Goal: Feedback & Contribution: Leave review/rating

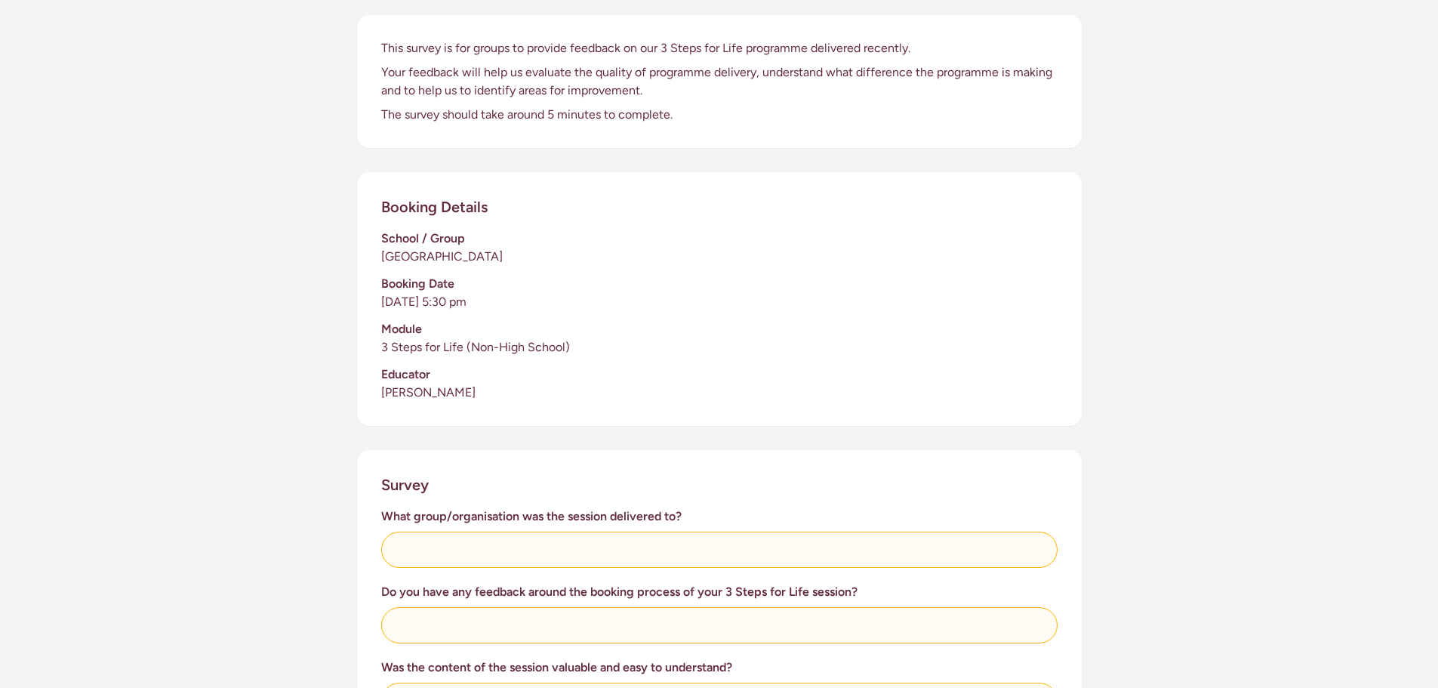
scroll to position [226, 0]
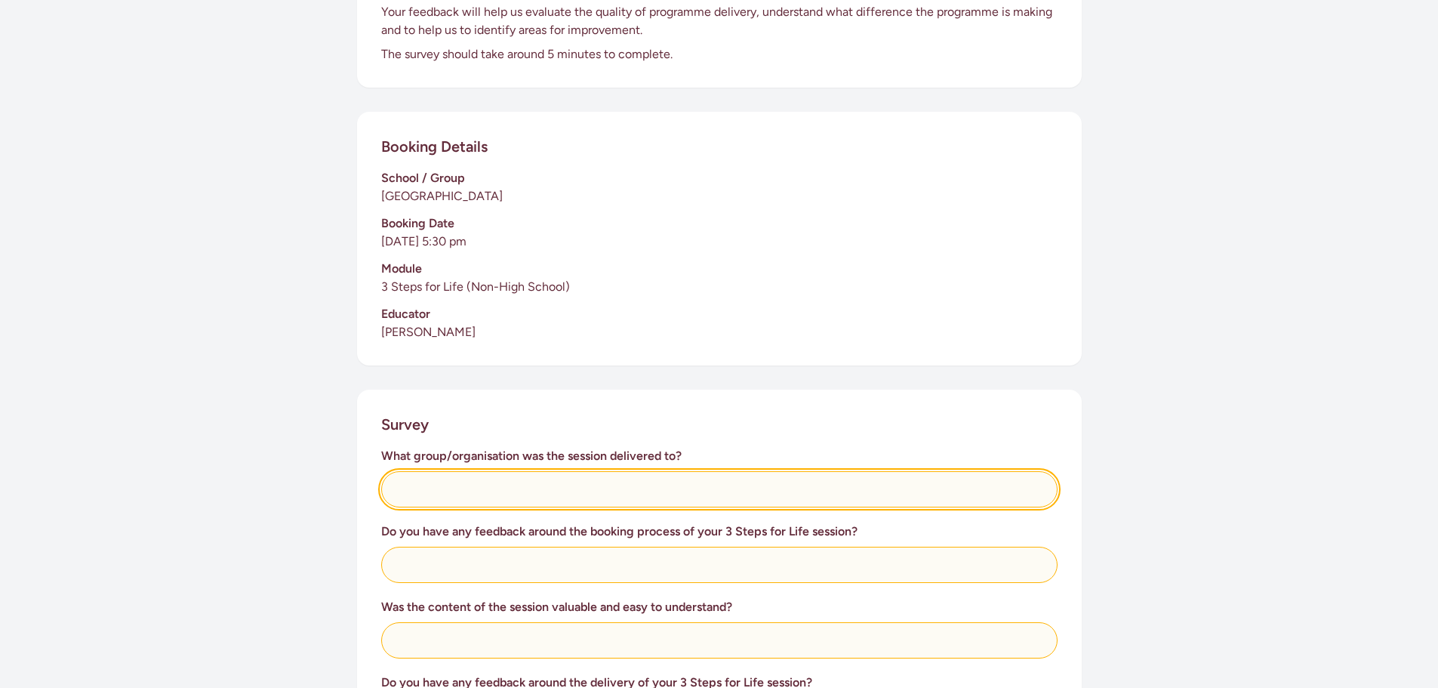
click at [478, 492] on input "text" at bounding box center [719, 489] width 676 height 36
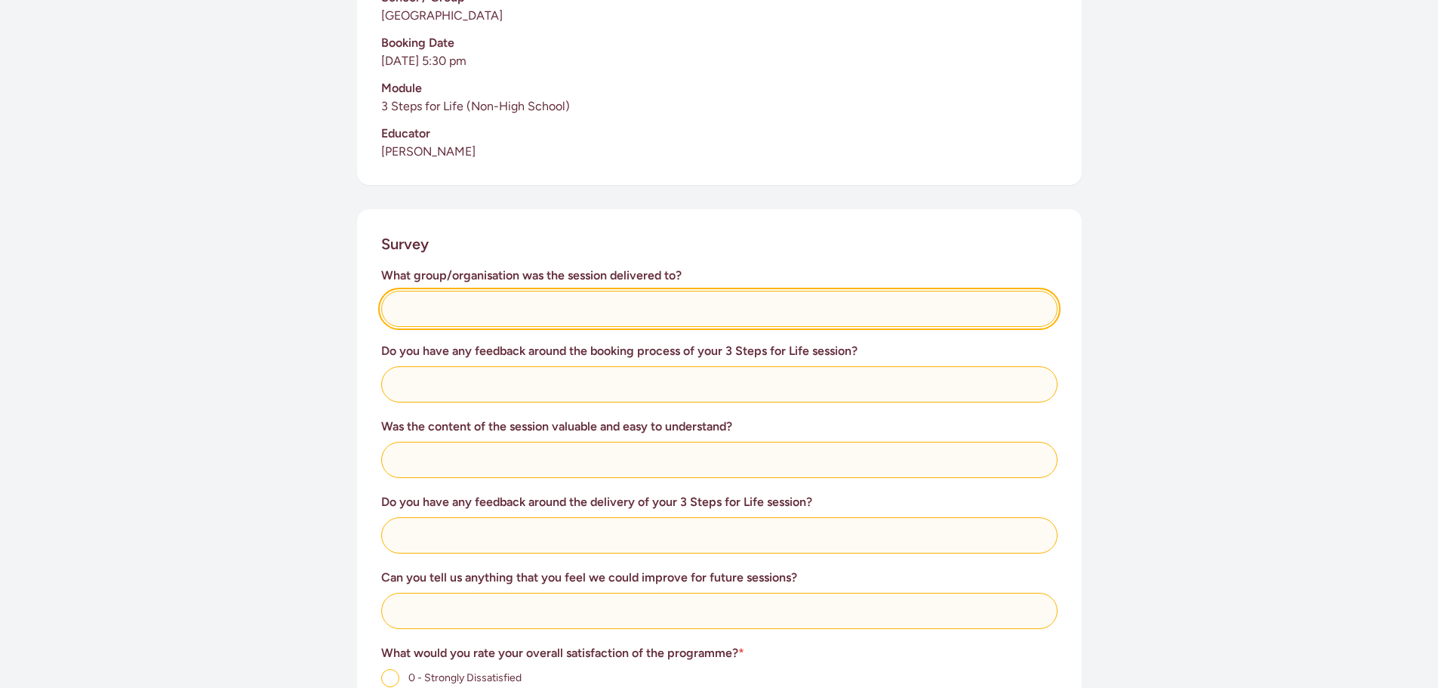
scroll to position [377, 0]
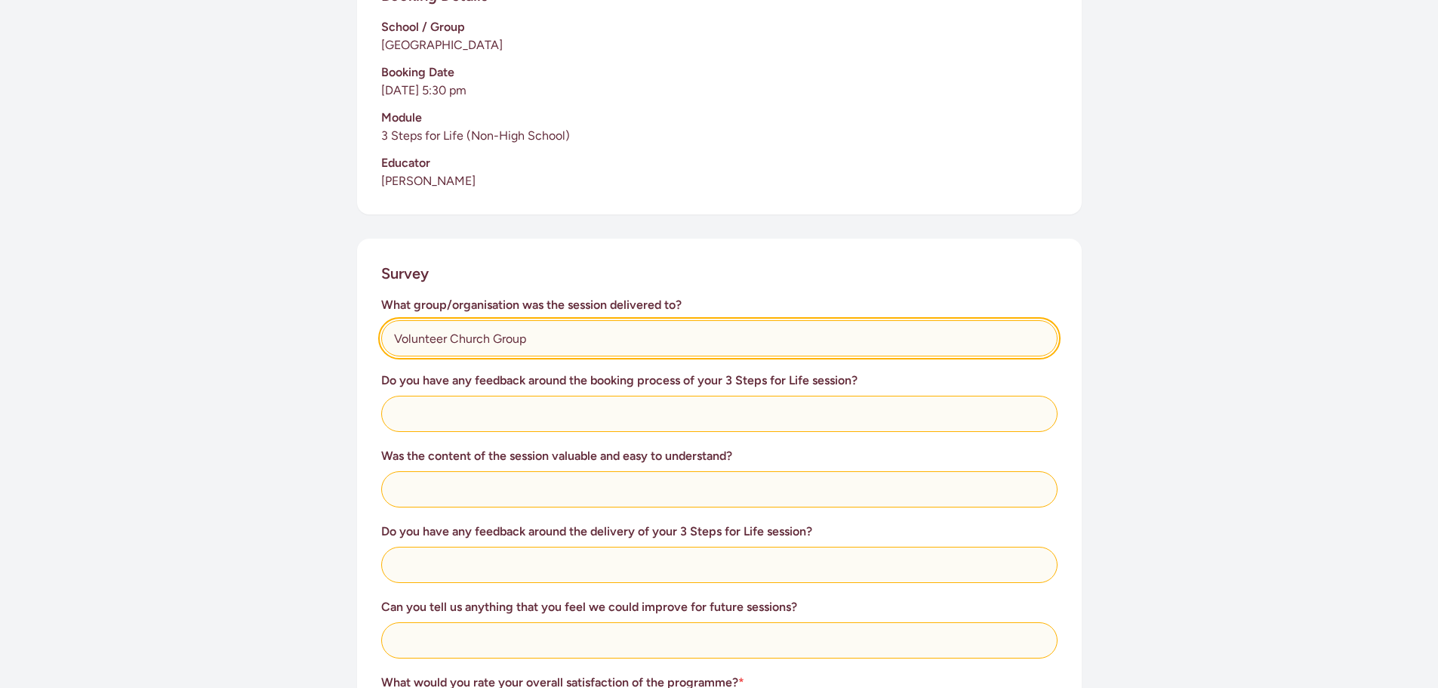
type input "Volunteer Church Group"
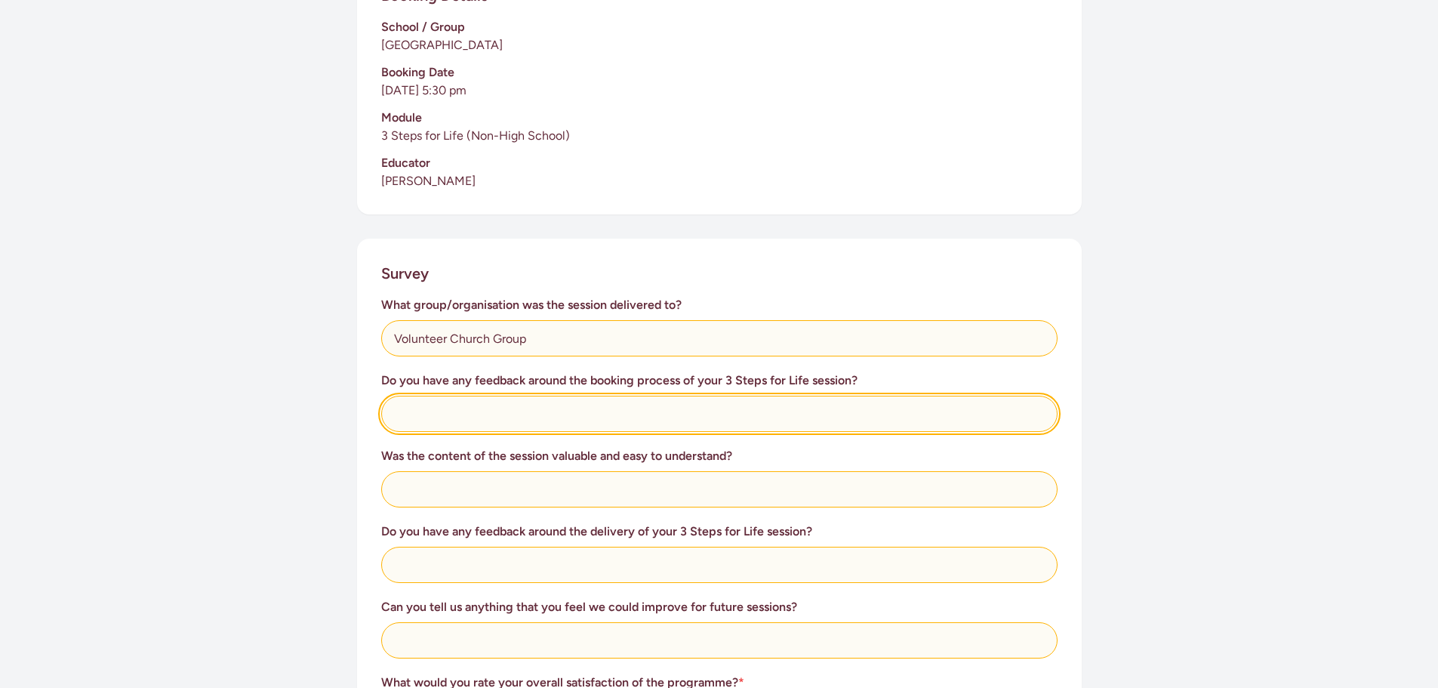
click at [469, 427] on input "text" at bounding box center [719, 414] width 676 height 36
type input "It was easy"
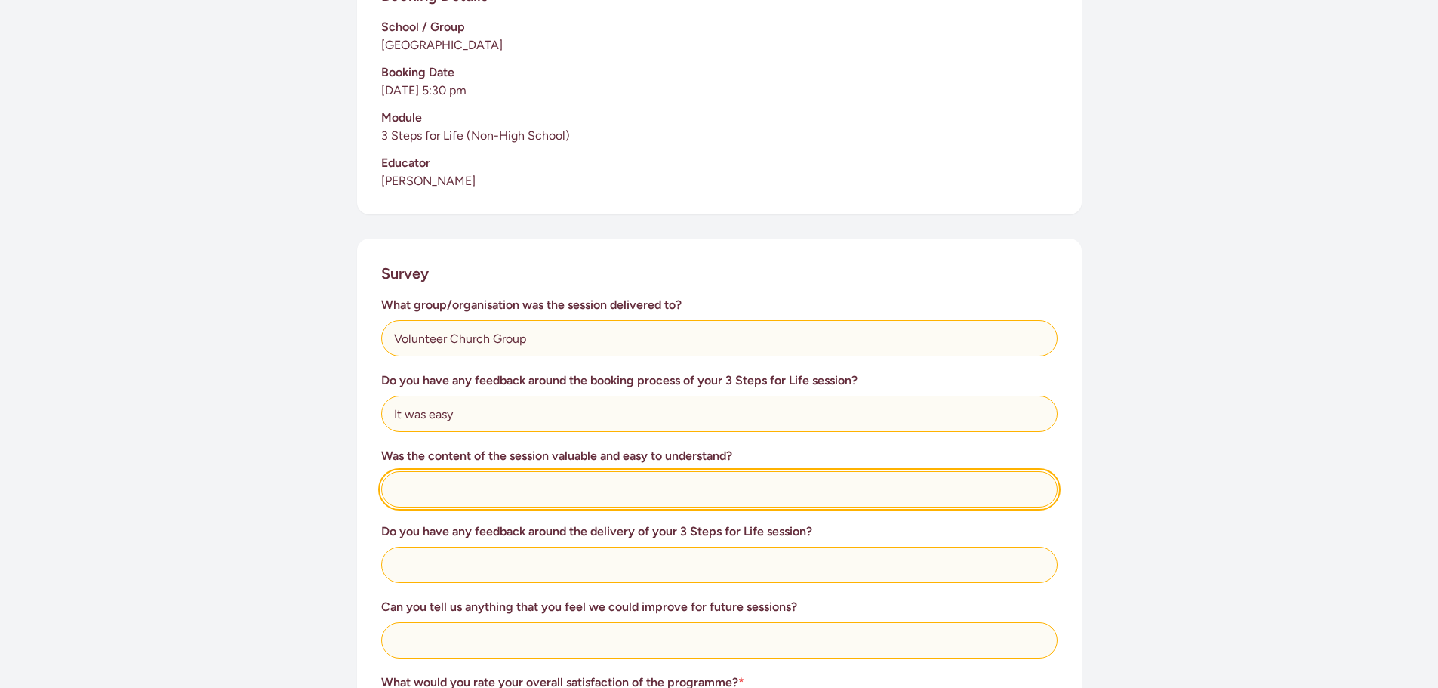
click at [476, 485] on input "text" at bounding box center [719, 489] width 676 height 36
type input "Very Valuable and [PERSON_NAME] was very good at communicating to all"
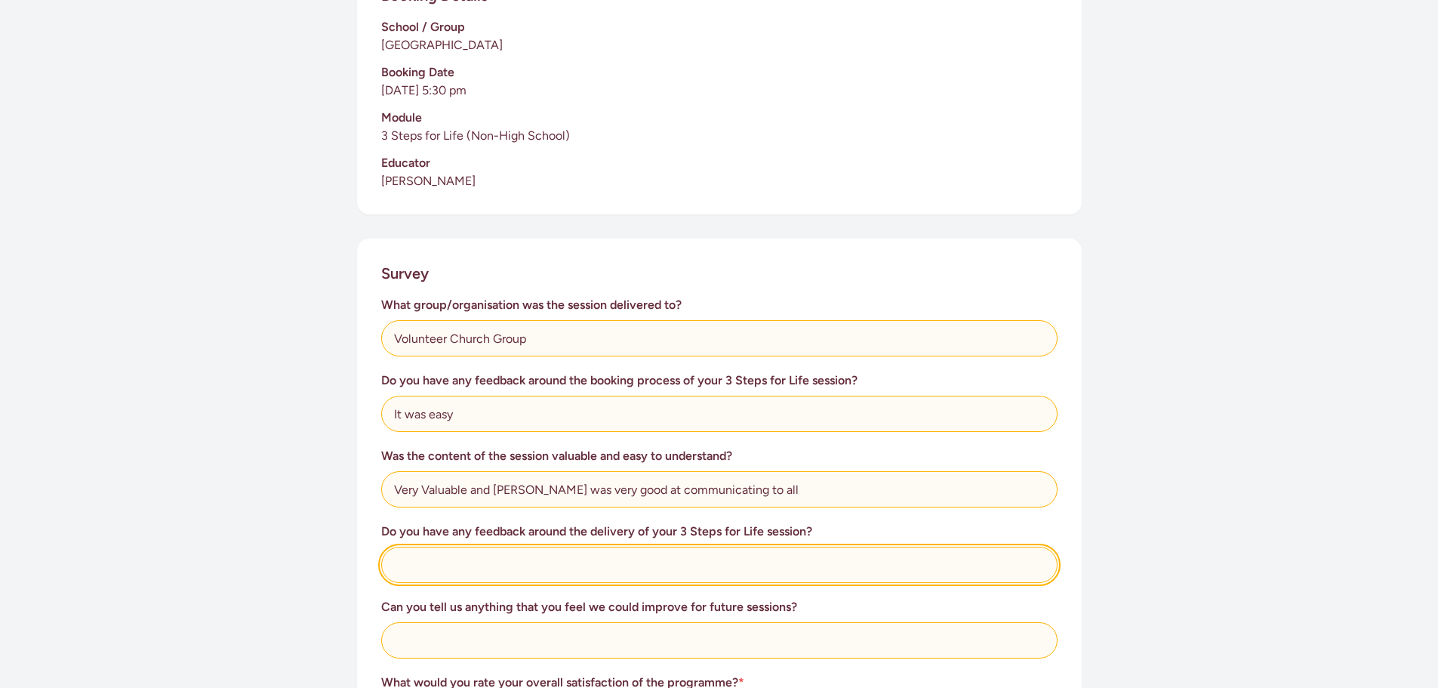
click at [500, 562] on input "text" at bounding box center [719, 564] width 676 height 36
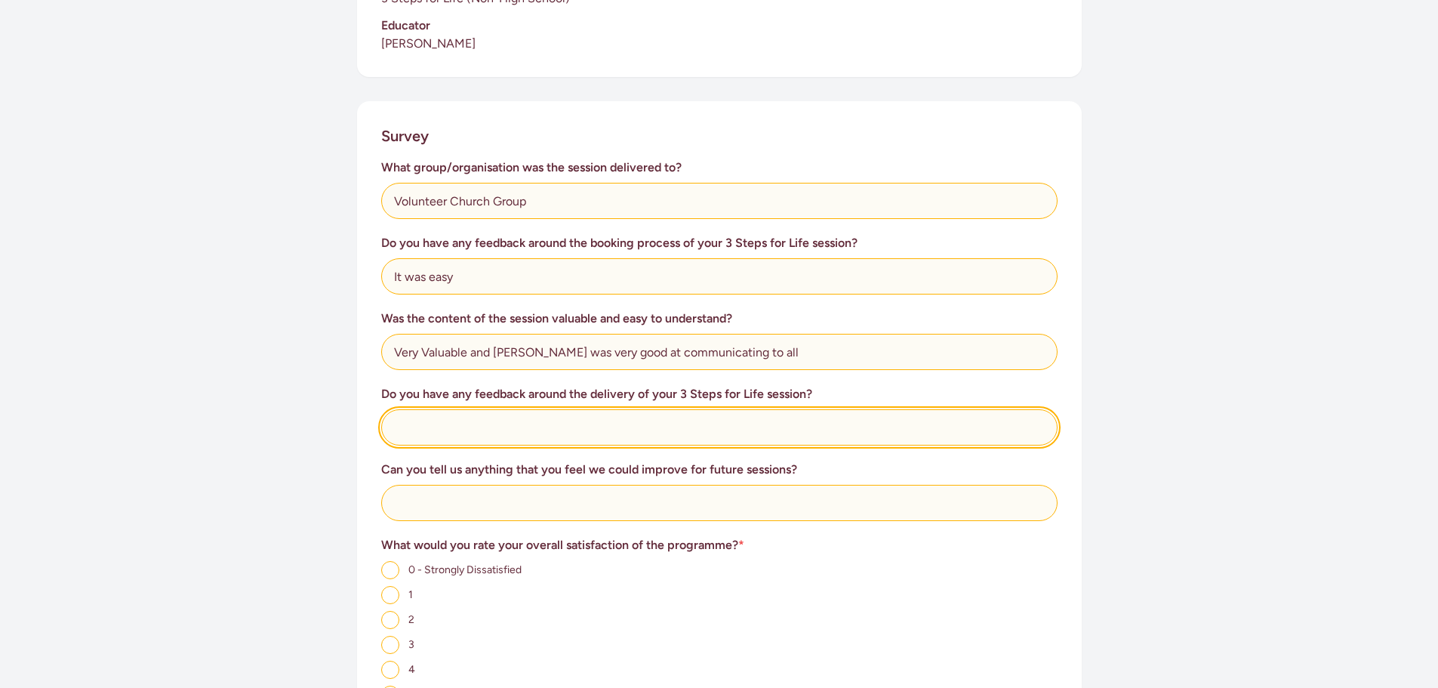
scroll to position [528, 0]
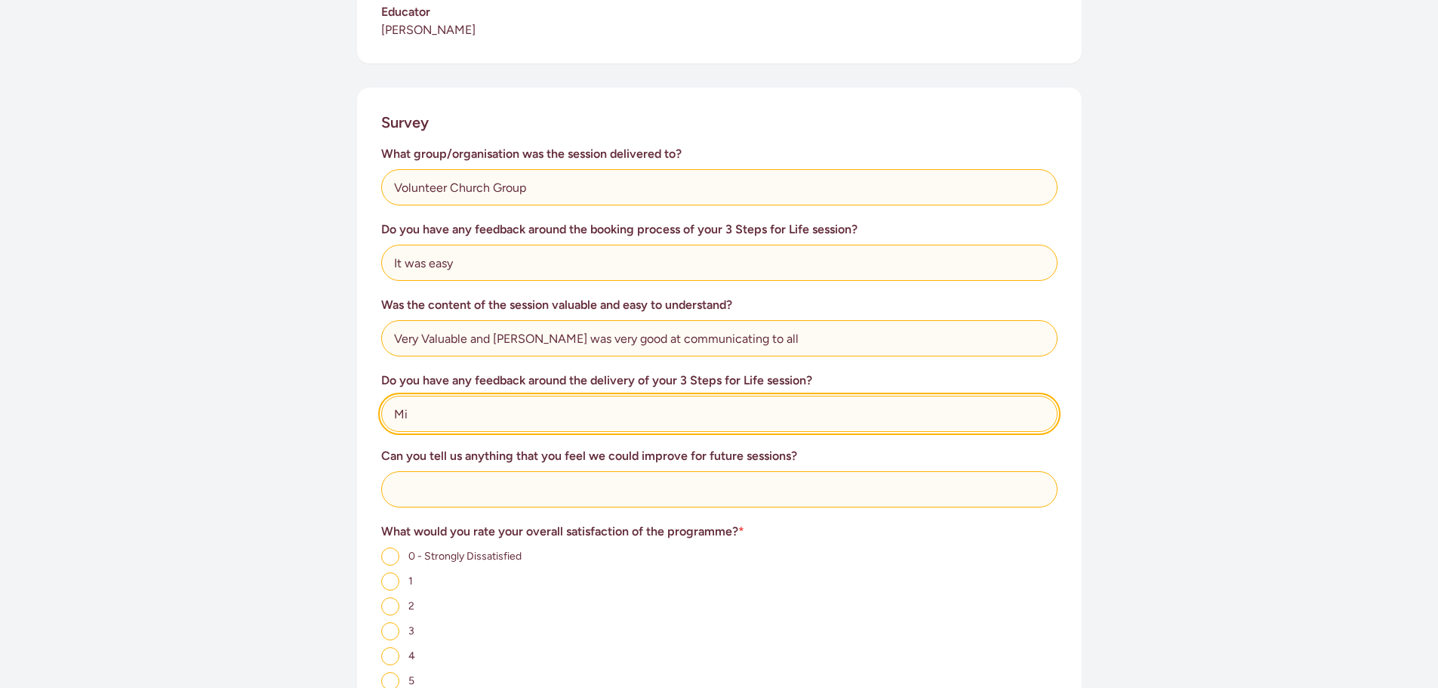
type input "M"
type input "Everybody felt they leant a lot and were glad they participated"
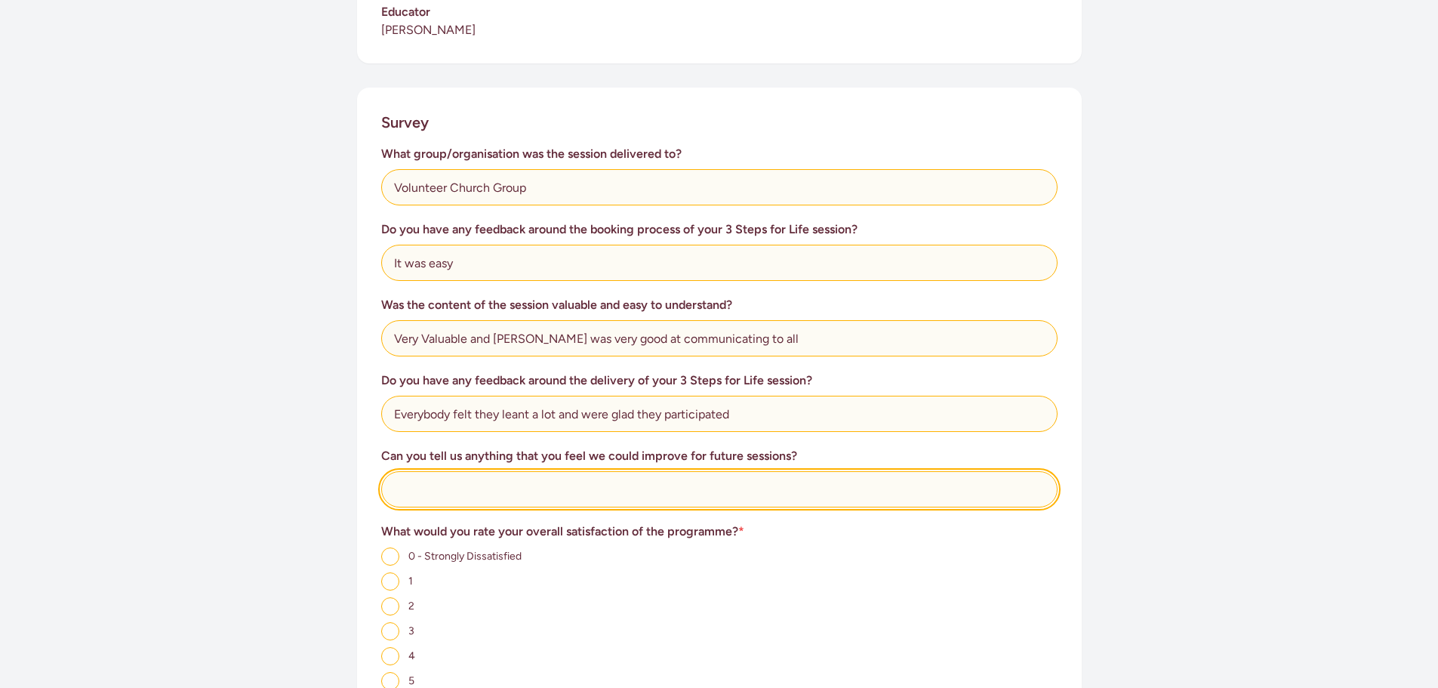
click at [439, 503] on input "text" at bounding box center [719, 489] width 676 height 36
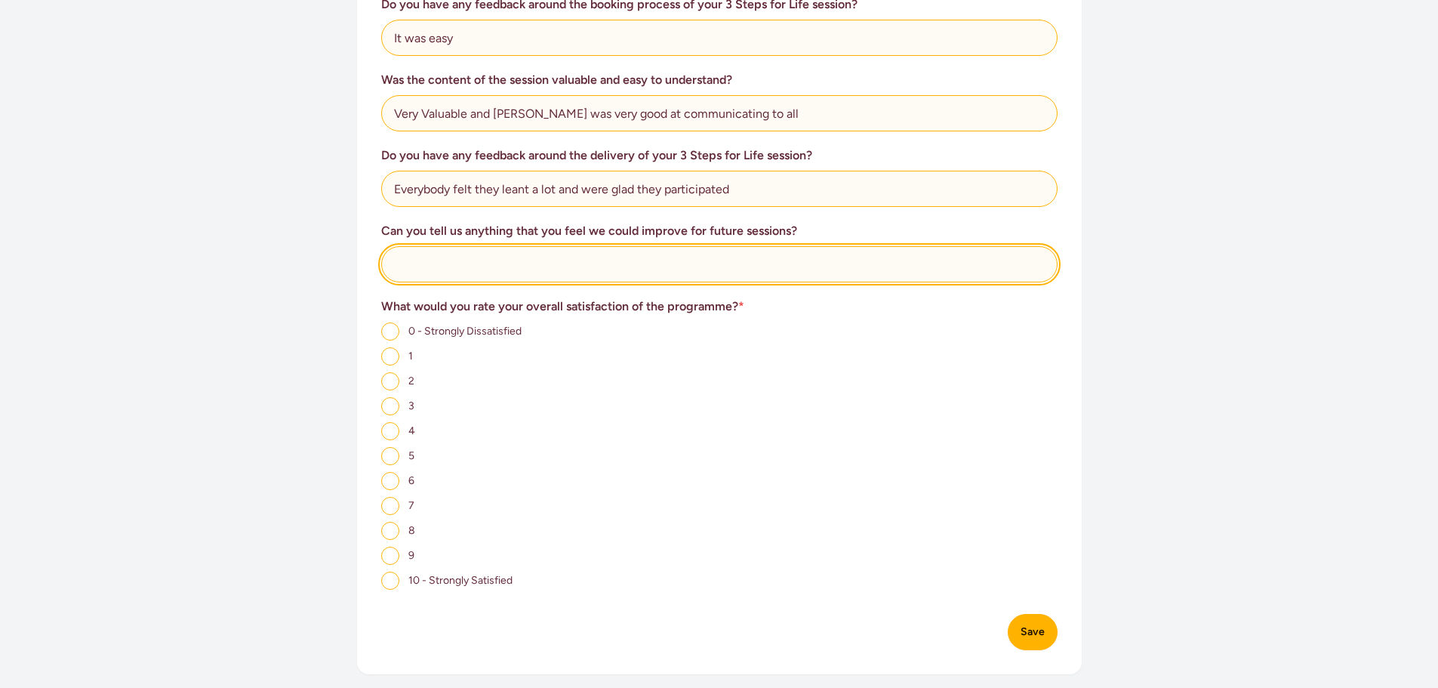
scroll to position [755, 0]
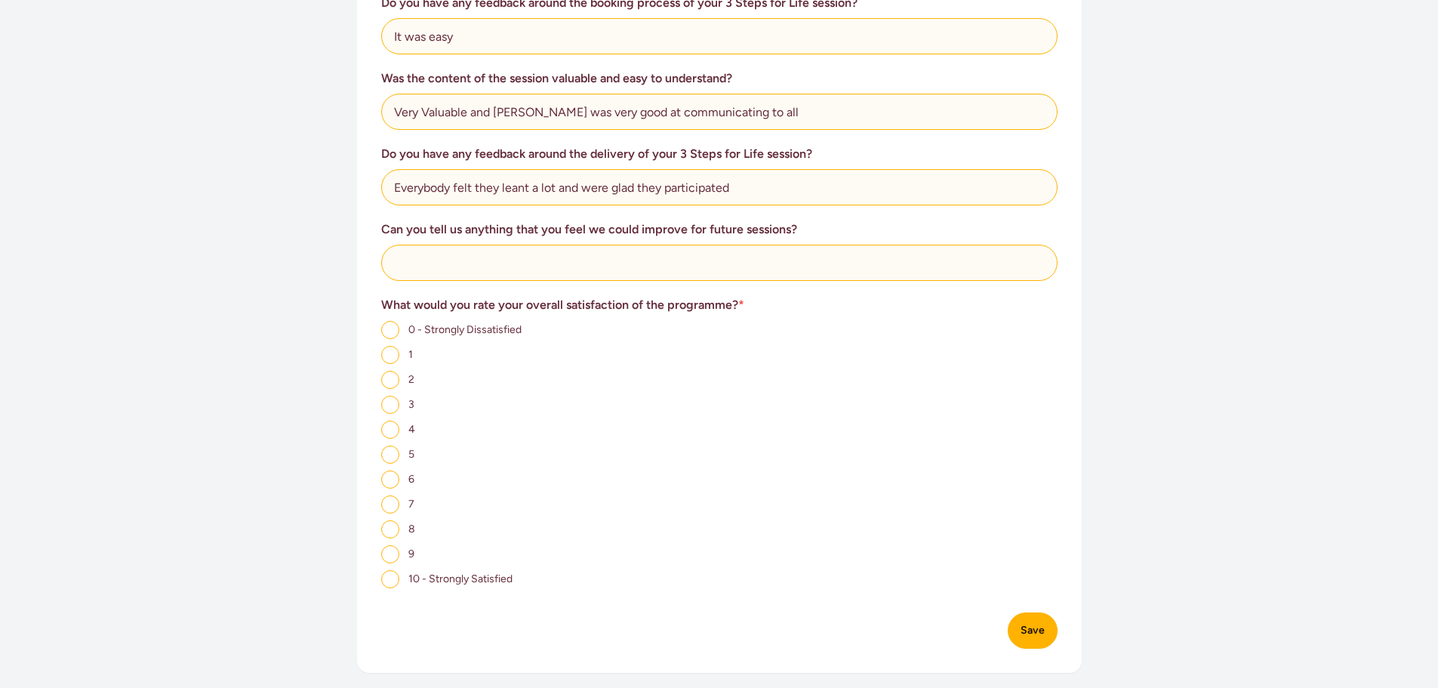
click at [392, 580] on input "10 - Strongly Satisfied" at bounding box center [390, 579] width 18 height 18
radio input "true"
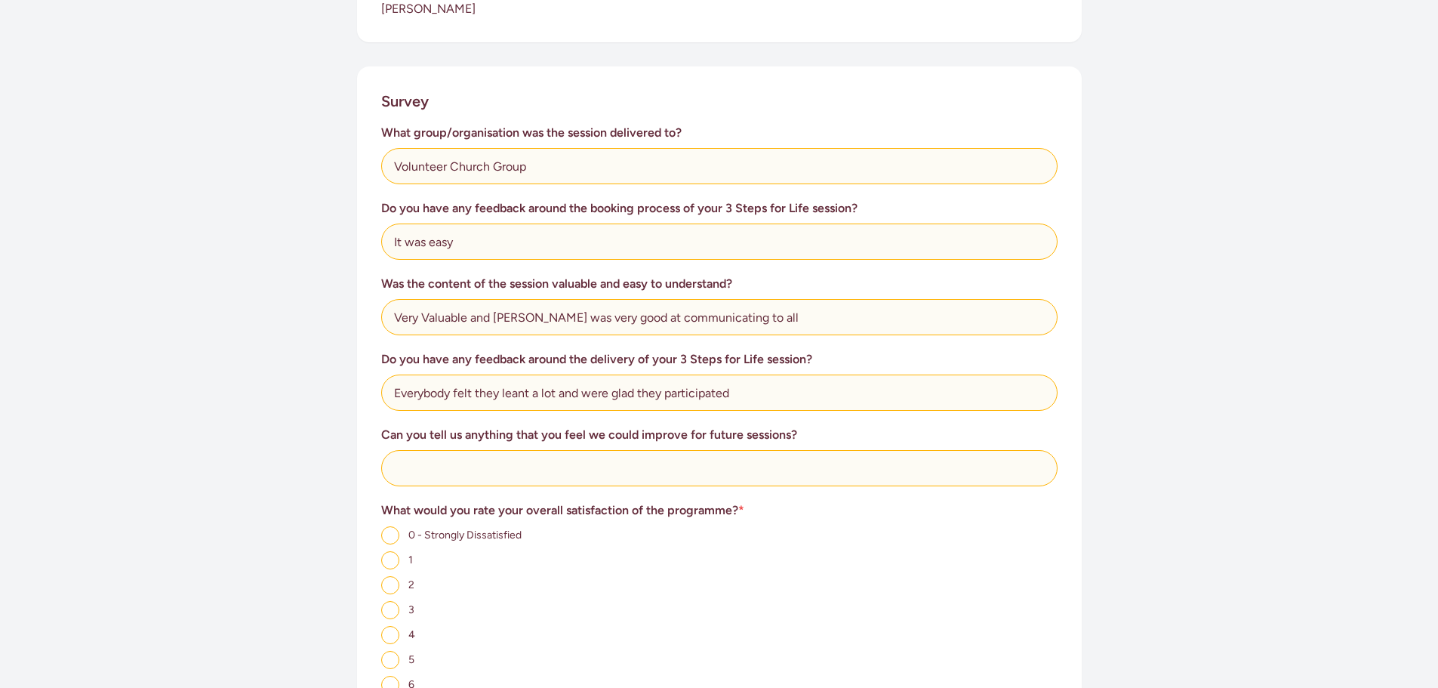
scroll to position [528, 0]
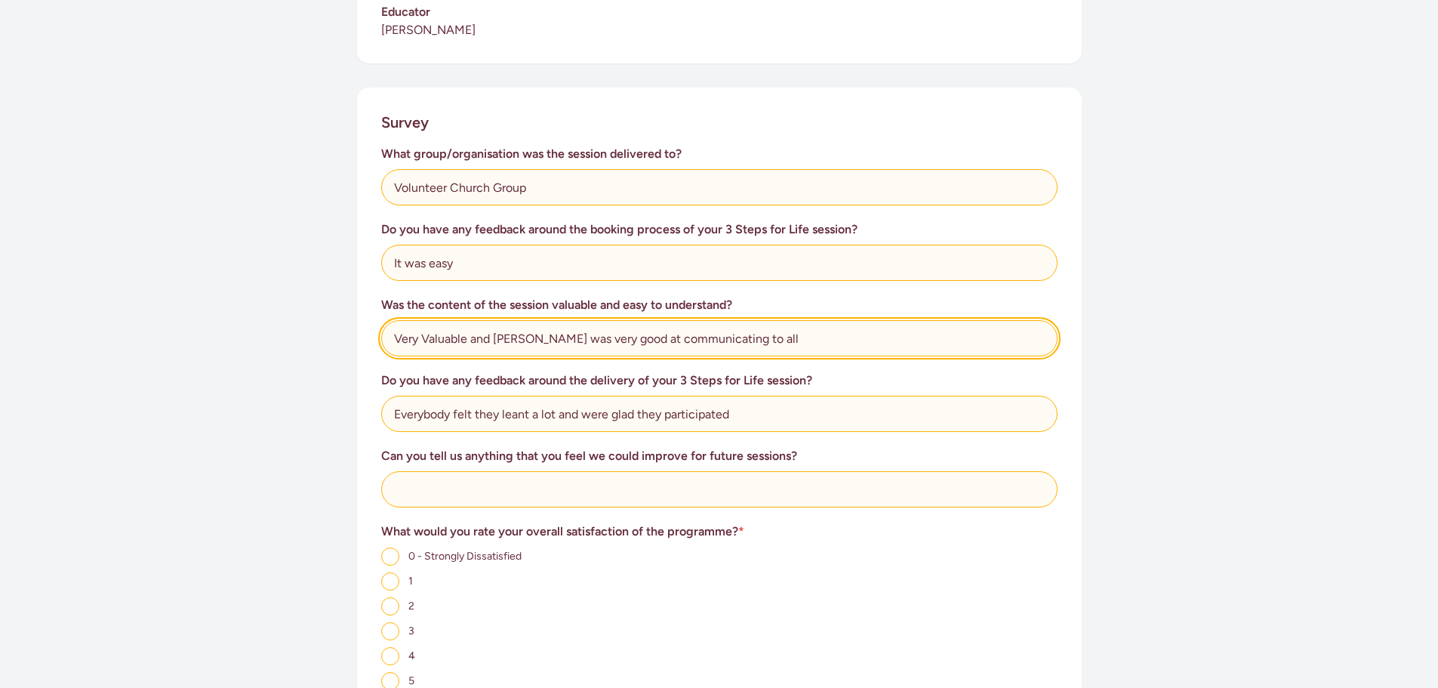
click at [756, 339] on input "Very Valuable and [PERSON_NAME] was very good at communicating to all" at bounding box center [719, 338] width 676 height 36
type input "Very Valuable and [PERSON_NAME] was very good at communicating to all on all le…"
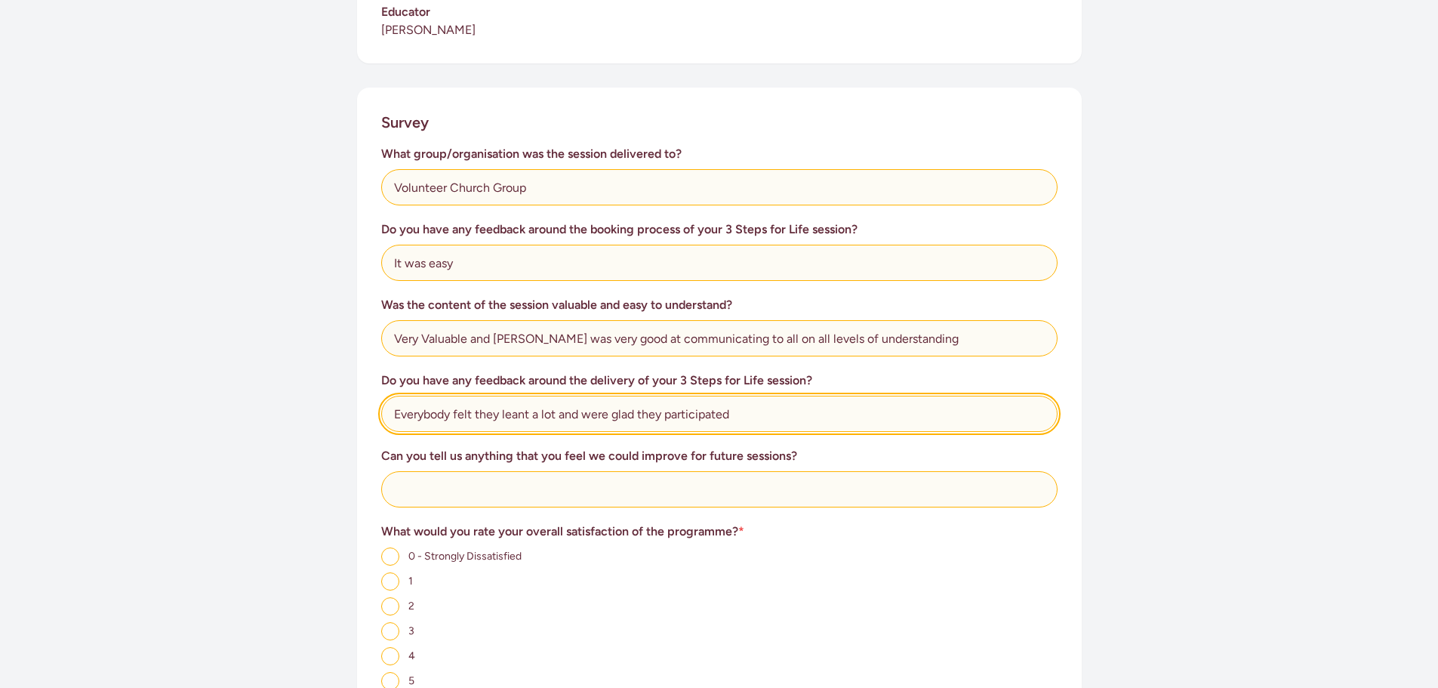
drag, startPoint x: 734, startPoint y: 412, endPoint x: 784, endPoint y: 403, distance: 50.6
click at [735, 411] on input "Everybody felt they leant a lot and were glad they participated" at bounding box center [719, 414] width 676 height 36
click at [556, 413] on input "Everybody felt they leant a lot and were glad they participated in the session." at bounding box center [719, 414] width 676 height 36
type input "Everybody felt they leant a lot/and gained knowledge and were glad they partici…"
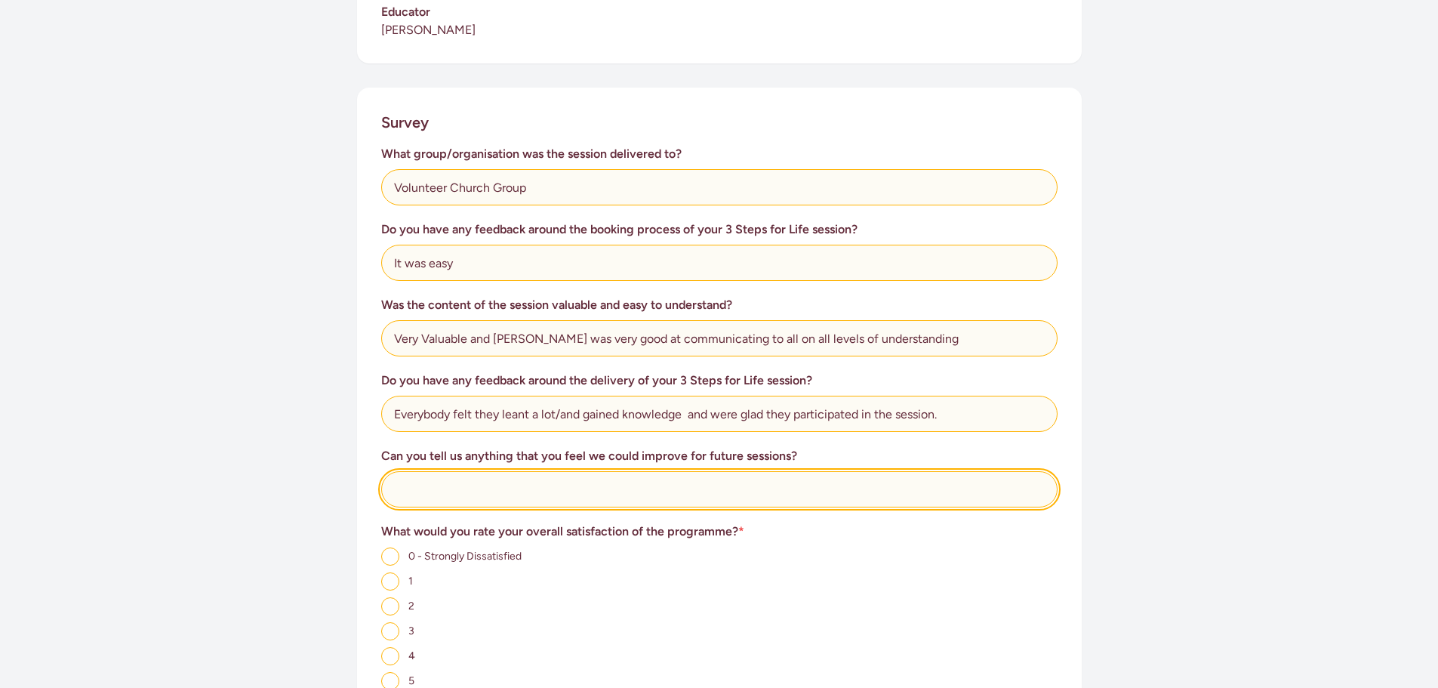
click at [451, 487] on input "text" at bounding box center [719, 489] width 676 height 36
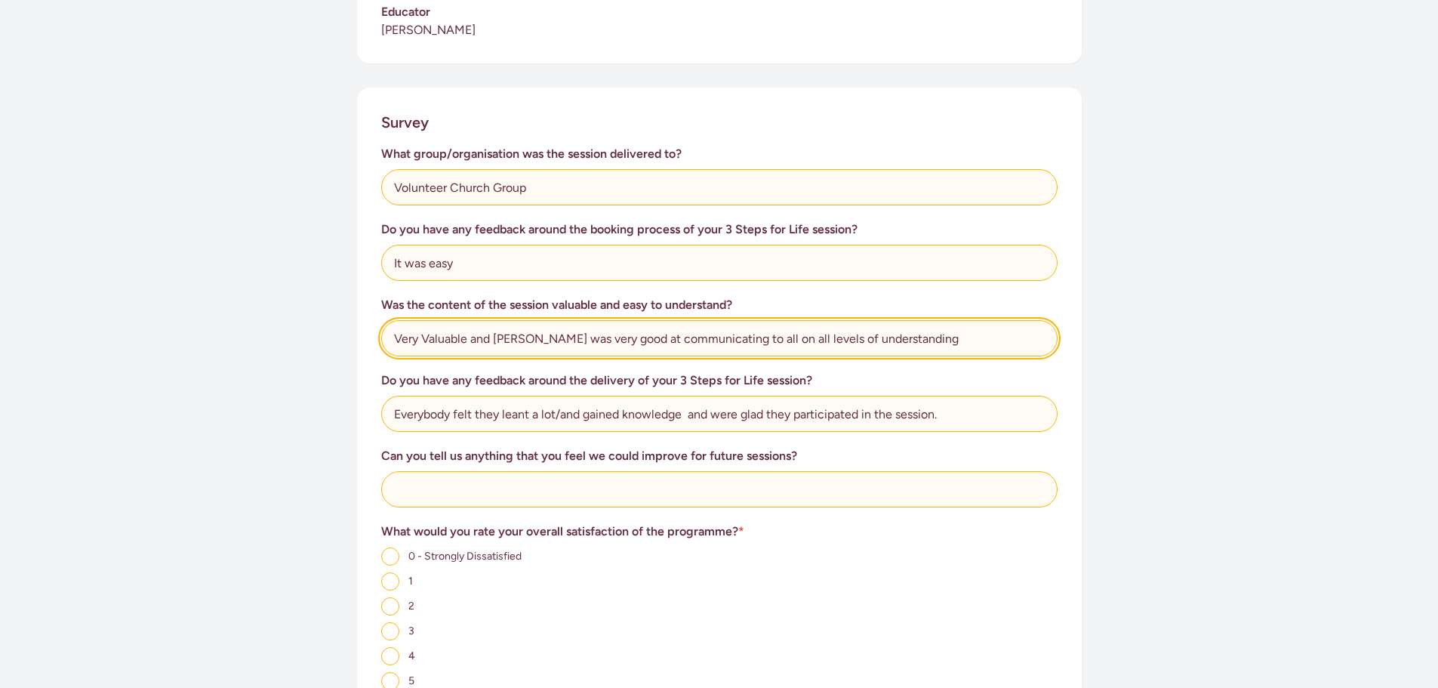
click at [922, 334] on input "Very Valuable and [PERSON_NAME] was very good at communicating to all on all le…" at bounding box center [719, 338] width 676 height 36
type input "Very Valuable and [PERSON_NAME] was very good at communicating to all on all le…"
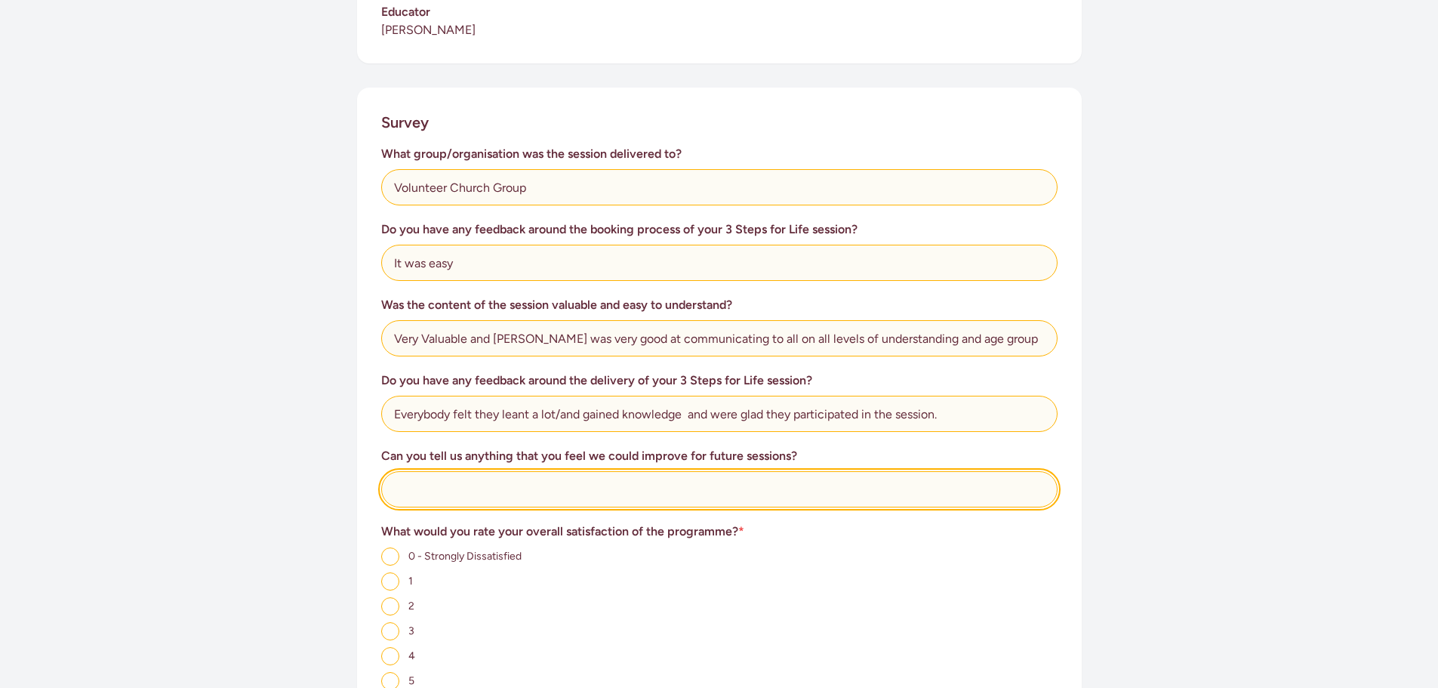
click at [575, 503] on input "text" at bounding box center [719, 489] width 676 height 36
click at [454, 494] on input "No we wer happy" at bounding box center [719, 489] width 676 height 36
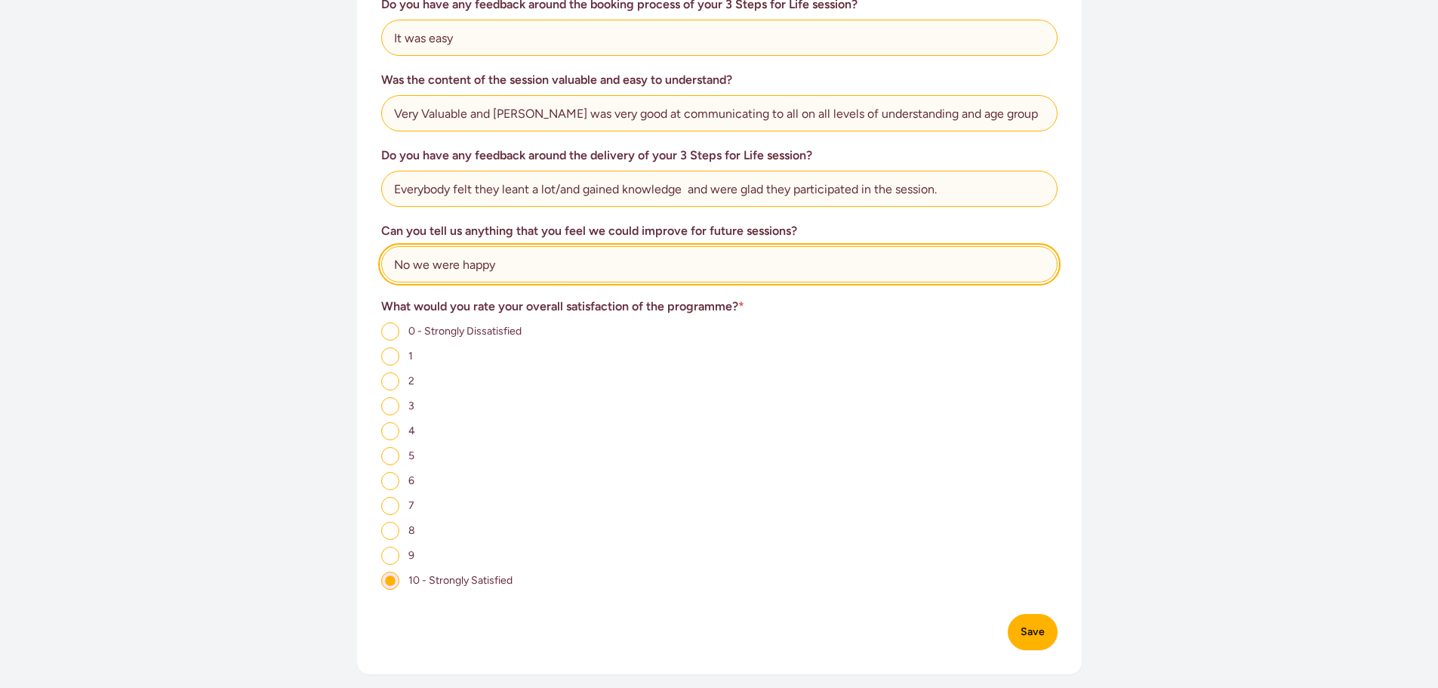
scroll to position [755, 0]
type input "No we were happy"
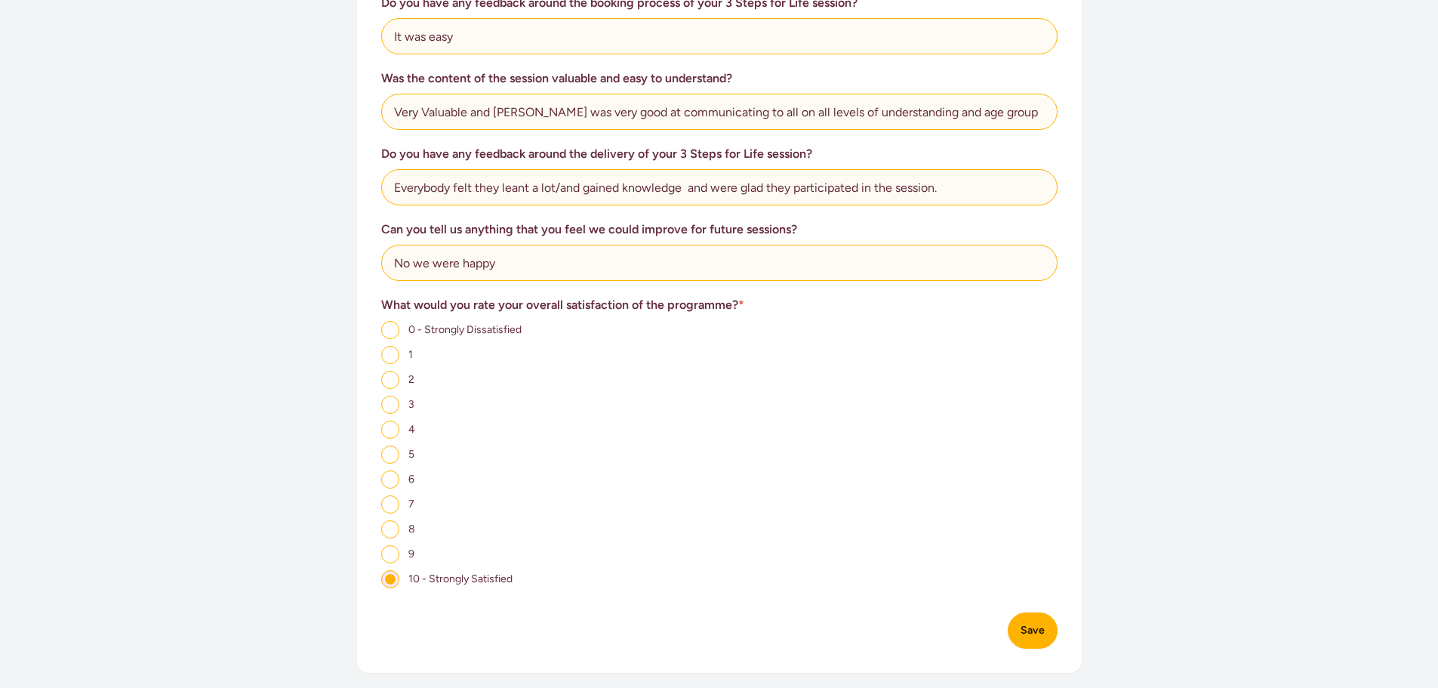
click at [1032, 630] on button "Save" at bounding box center [1033, 630] width 50 height 36
